Goal: Transaction & Acquisition: Subscribe to service/newsletter

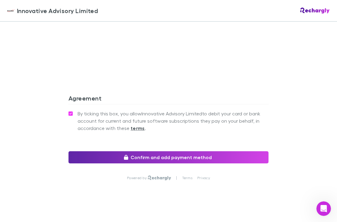
scroll to position [539, 0]
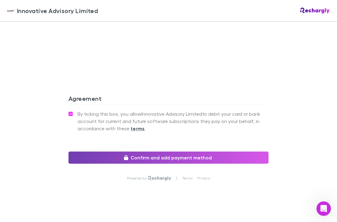
click at [230, 151] on button "Confirm and add payment method" at bounding box center [169, 157] width 200 height 12
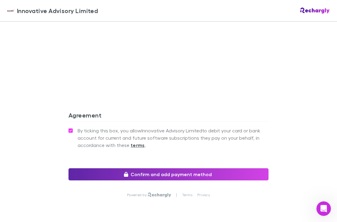
scroll to position [557, 0]
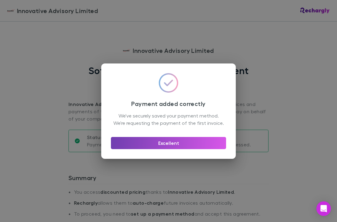
click at [185, 146] on button "Excellent" at bounding box center [168, 143] width 115 height 12
